Goal: Obtain resource: Obtain resource

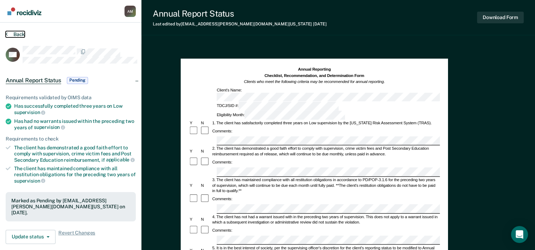
click at [21, 37] on button "Back" at bounding box center [15, 34] width 19 height 6
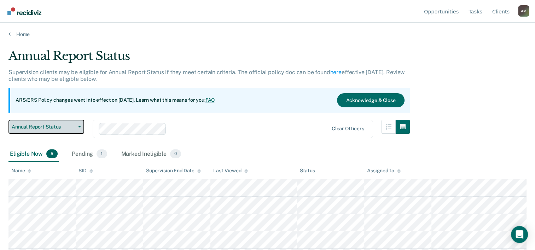
click at [51, 130] on span "Annual Report Status" at bounding box center [44, 127] width 64 height 6
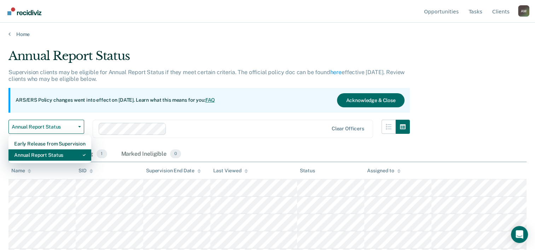
click at [56, 161] on div "Annual Report Status" at bounding box center [49, 155] width 71 height 11
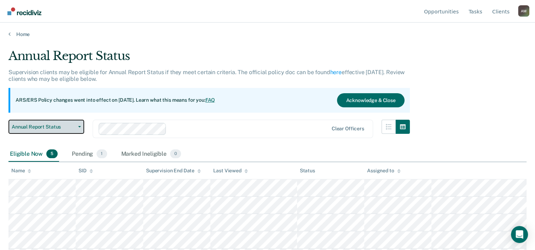
click at [56, 130] on span "Annual Report Status" at bounding box center [44, 127] width 64 height 6
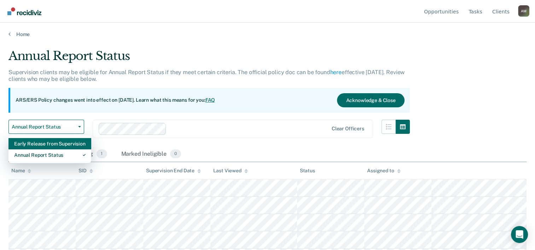
click at [53, 150] on div "Early Release from Supervision" at bounding box center [49, 143] width 71 height 11
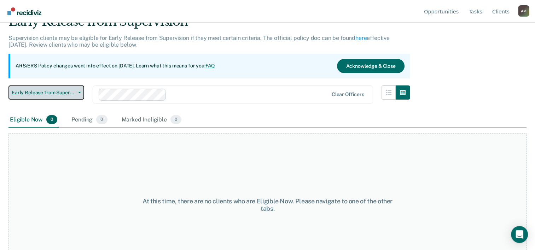
scroll to position [64, 0]
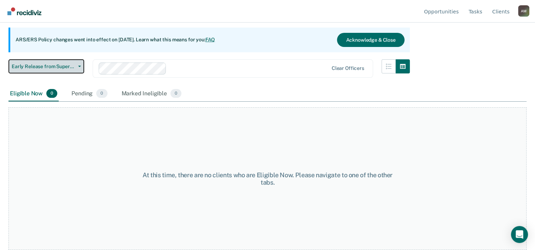
click at [38, 70] on span "Early Release from Supervision" at bounding box center [44, 67] width 64 height 6
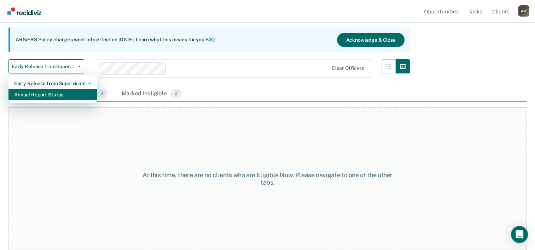
click at [40, 100] on div "Annual Report Status" at bounding box center [52, 94] width 77 height 11
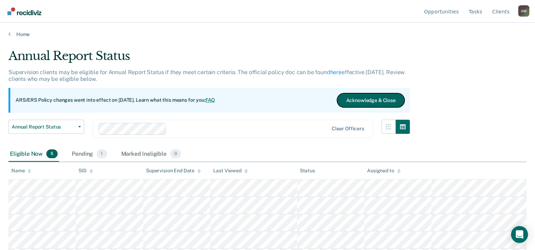
click at [360, 108] on button "Acknowledge & Close" at bounding box center [370, 100] width 67 height 14
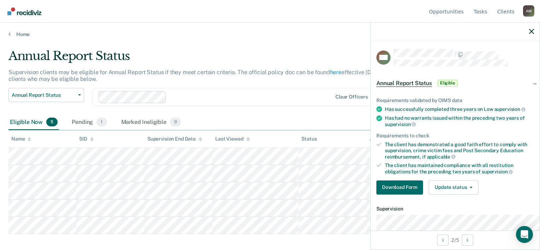
click at [530, 38] on div at bounding box center [455, 32] width 169 height 18
click at [531, 33] on icon "button" at bounding box center [531, 31] width 5 height 5
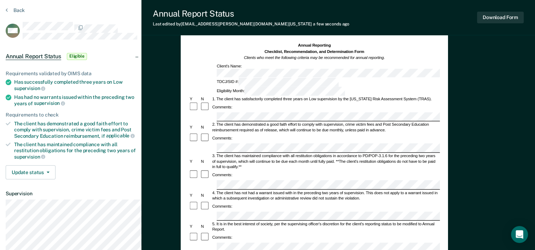
scroll to position [35, 0]
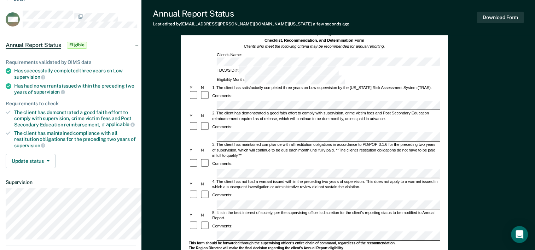
click at [262, 210] on div "5. It is in the best interest of society, per the supervising officer's discret…" at bounding box center [326, 215] width 228 height 11
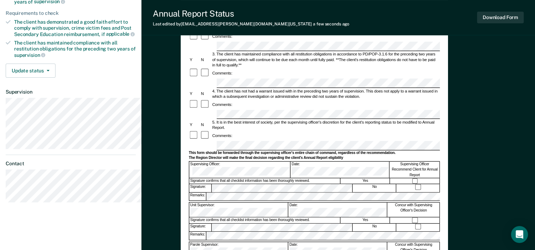
scroll to position [0, 0]
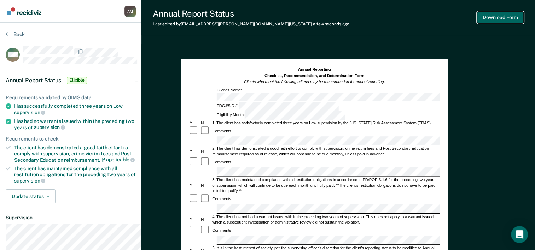
click at [494, 20] on button "Download Form" at bounding box center [500, 18] width 47 height 12
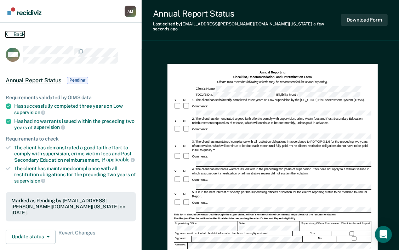
click at [14, 37] on button "Back" at bounding box center [15, 34] width 19 height 6
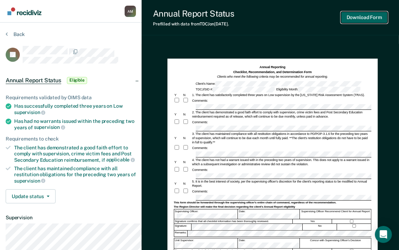
click at [349, 19] on button "Download Form" at bounding box center [364, 18] width 47 height 12
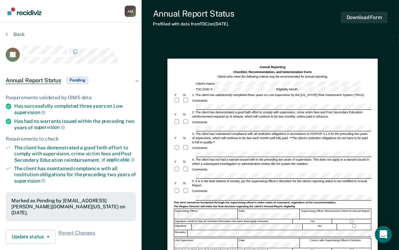
click at [262, 104] on div "Comments:" at bounding box center [272, 101] width 197 height 6
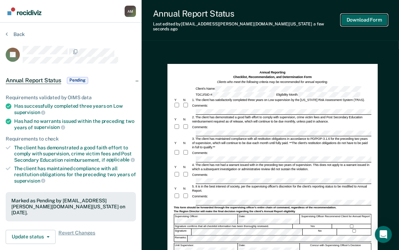
click at [359, 19] on button "Download Form" at bounding box center [364, 20] width 47 height 12
click at [357, 17] on button "Download Form" at bounding box center [364, 20] width 47 height 12
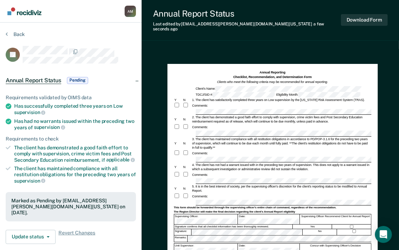
click at [289, 157] on div "Comments:" at bounding box center [272, 153] width 197 height 6
click at [291, 172] on div "4. The client has not had a warrant issued with in the preceding two years of s…" at bounding box center [281, 167] width 180 height 8
click at [293, 178] on form "Annual Reporting Checklist, Recommendation, and Determination Form Clients who …" at bounding box center [272, 216] width 197 height 293
click at [302, 178] on div "Comments:" at bounding box center [272, 175] width 197 height 6
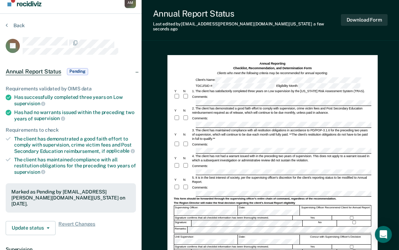
scroll to position [35, 0]
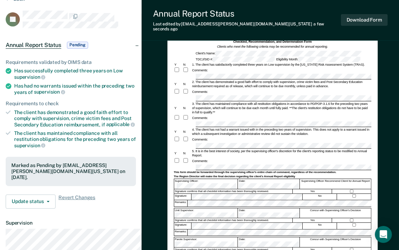
click at [232, 164] on div "Comments:" at bounding box center [272, 161] width 197 height 6
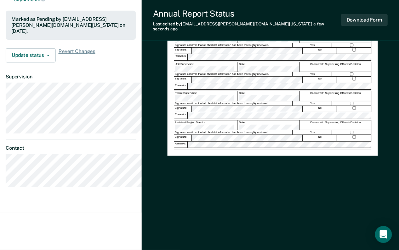
scroll to position [0, 0]
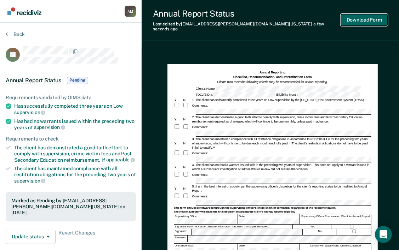
click at [354, 21] on button "Download Form" at bounding box center [364, 20] width 47 height 12
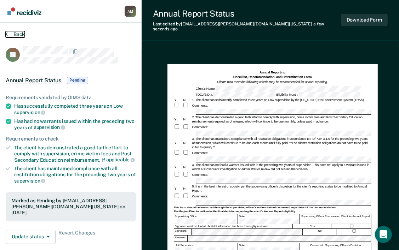
click at [25, 37] on button "Back" at bounding box center [15, 34] width 19 height 6
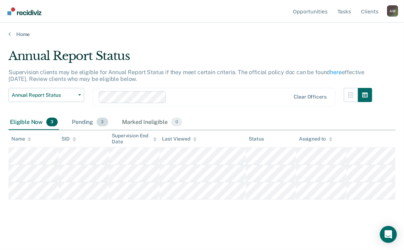
click at [98, 131] on div "Pending 3" at bounding box center [89, 123] width 39 height 16
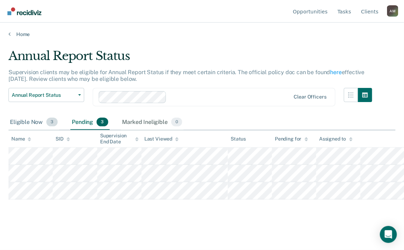
click at [51, 130] on div "Eligible Now 3" at bounding box center [33, 123] width 51 height 16
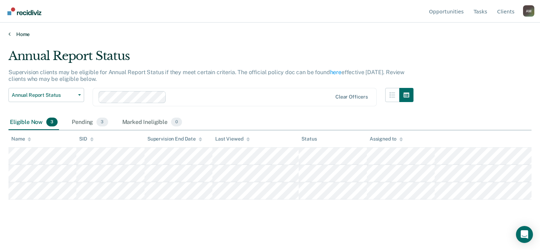
click at [24, 37] on link "Home" at bounding box center [269, 34] width 523 height 6
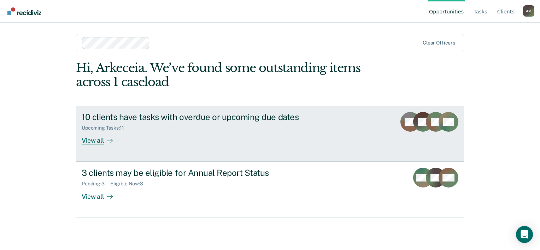
click at [110, 145] on div at bounding box center [108, 141] width 8 height 8
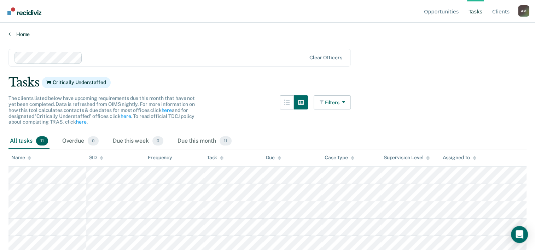
click at [25, 37] on link "Home" at bounding box center [267, 34] width 518 height 6
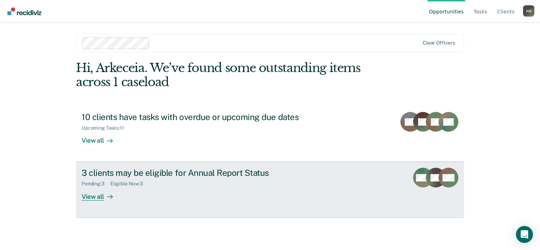
click at [97, 201] on div "View all" at bounding box center [102, 194] width 40 height 14
